Goal: Entertainment & Leisure: Consume media (video, audio)

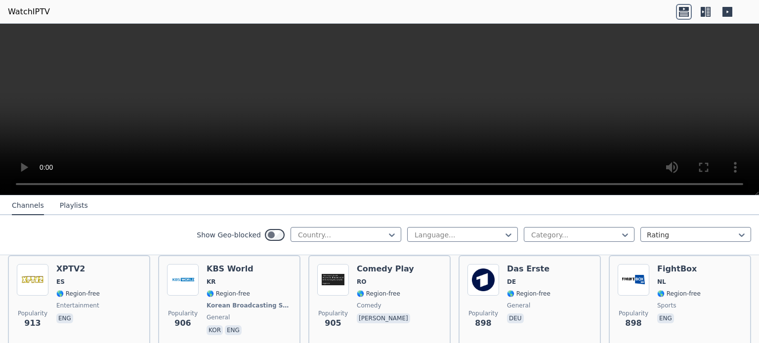
scroll to position [1980, 0]
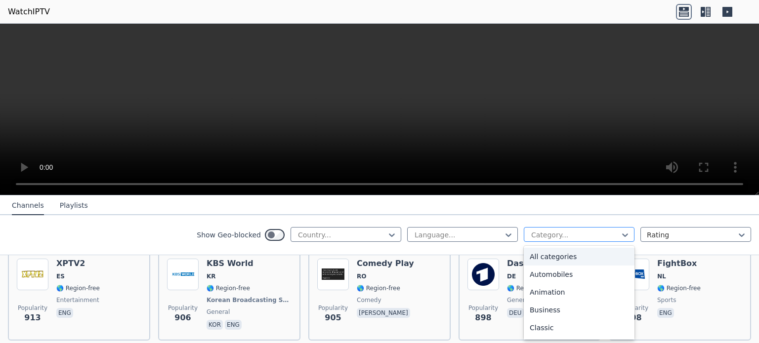
click at [607, 237] on div at bounding box center [575, 235] width 90 height 10
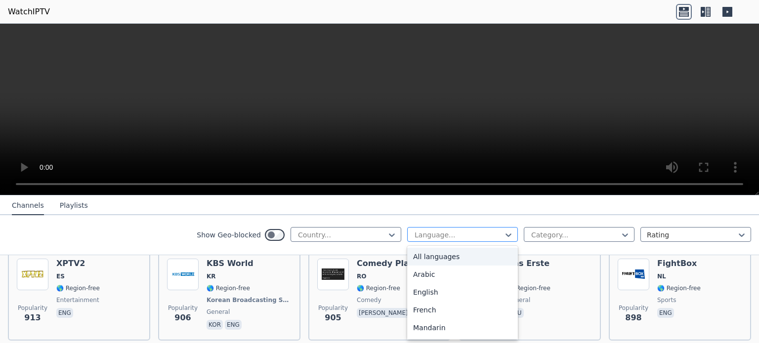
click at [471, 235] on div at bounding box center [458, 235] width 90 height 10
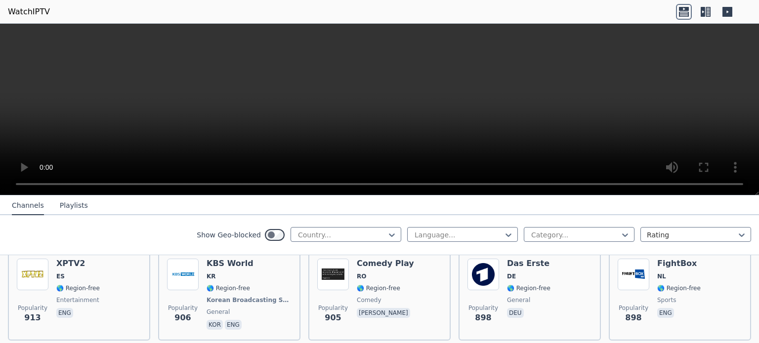
click at [64, 206] on button "Playlists" at bounding box center [74, 206] width 28 height 19
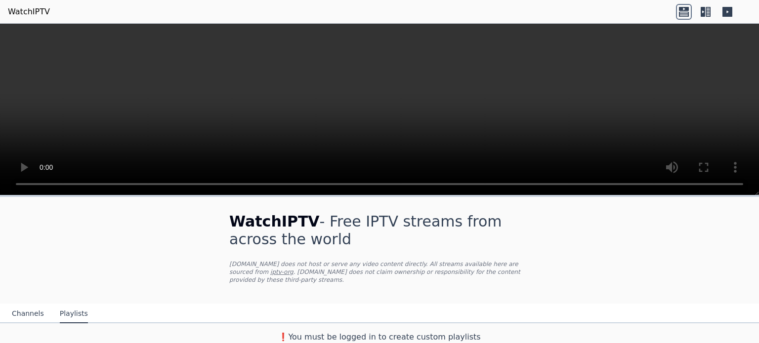
click at [727, 13] on icon at bounding box center [727, 12] width 10 height 10
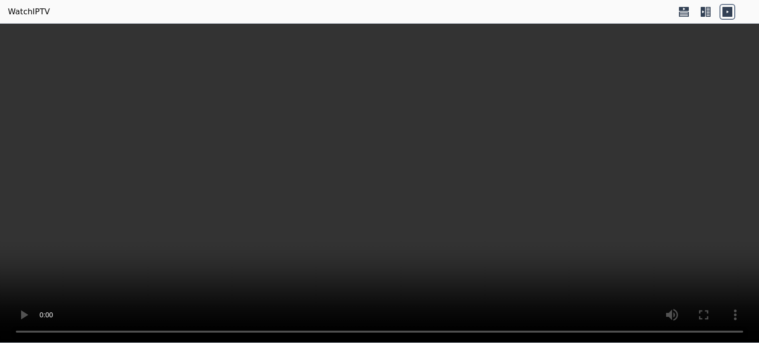
click at [727, 13] on icon at bounding box center [727, 12] width 10 height 10
click at [685, 11] on icon at bounding box center [684, 12] width 16 height 16
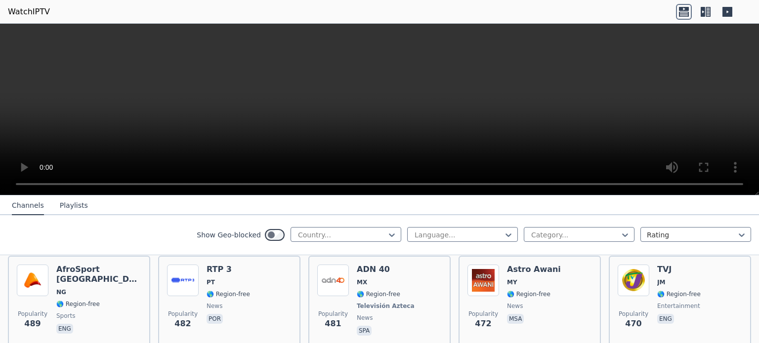
scroll to position [4329, 0]
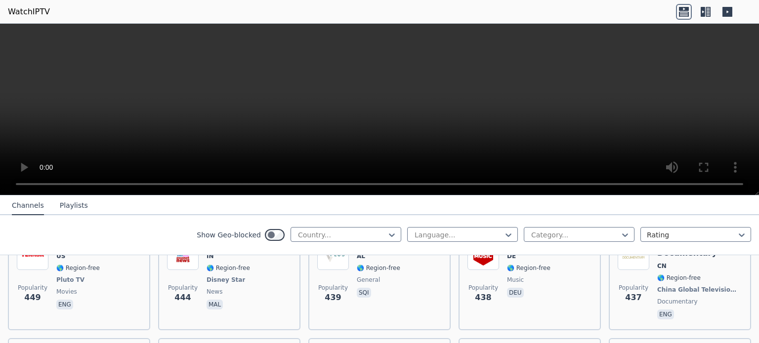
scroll to position [4973, 0]
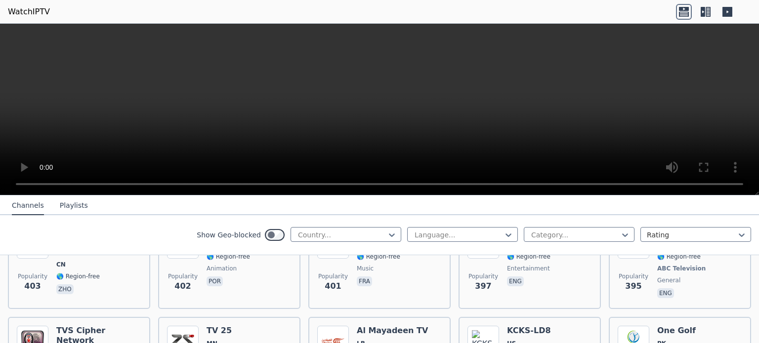
click at [67, 206] on button "Playlists" at bounding box center [74, 206] width 28 height 19
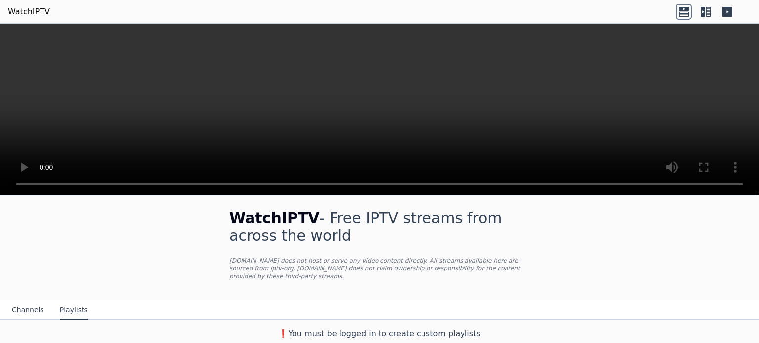
scroll to position [0, 0]
